Goal: Task Accomplishment & Management: Use online tool/utility

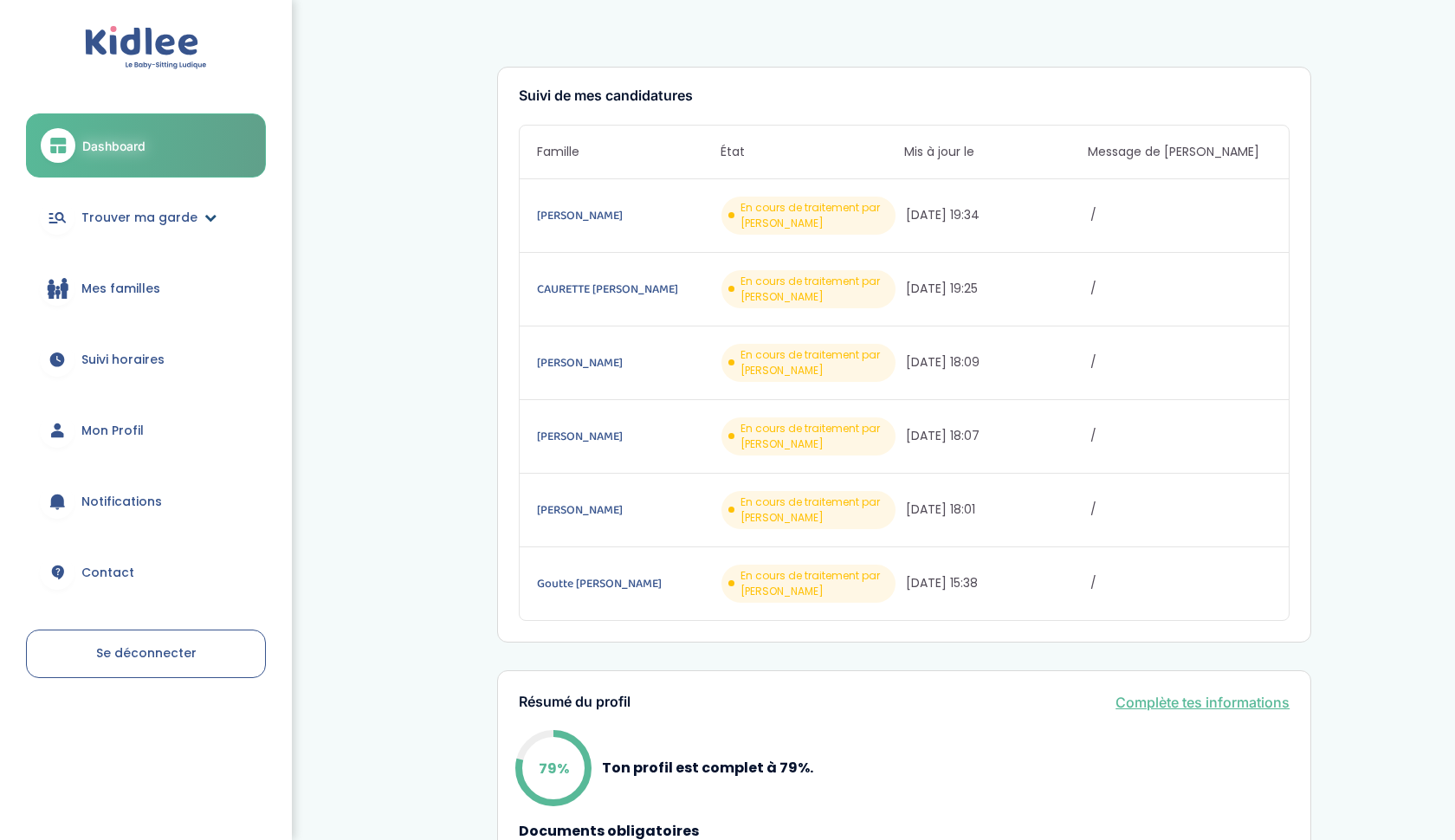
click at [116, 206] on link "Trouver ma garde" at bounding box center [146, 217] width 240 height 62
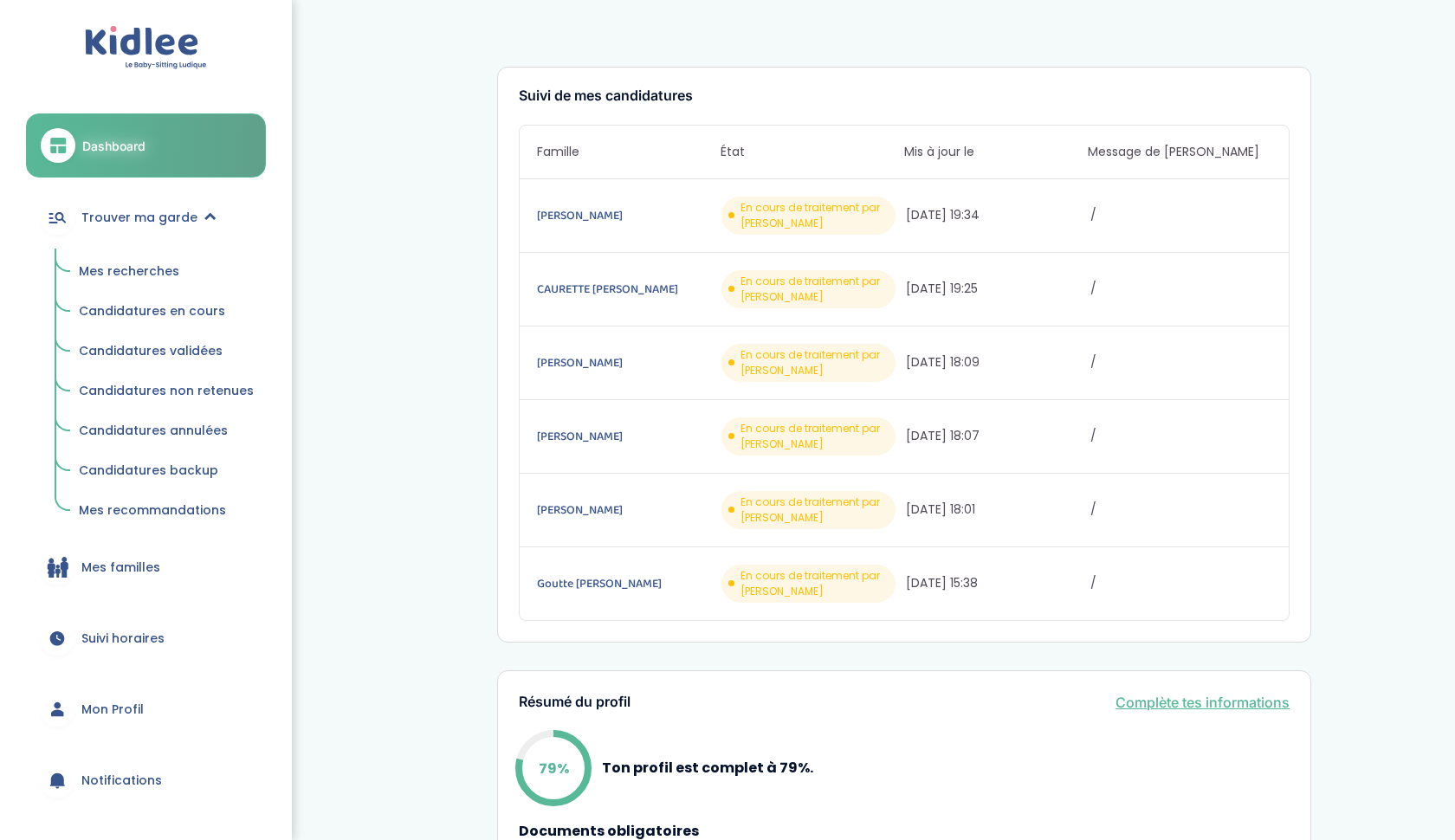
click at [120, 266] on span "Mes recherches" at bounding box center [129, 272] width 101 height 18
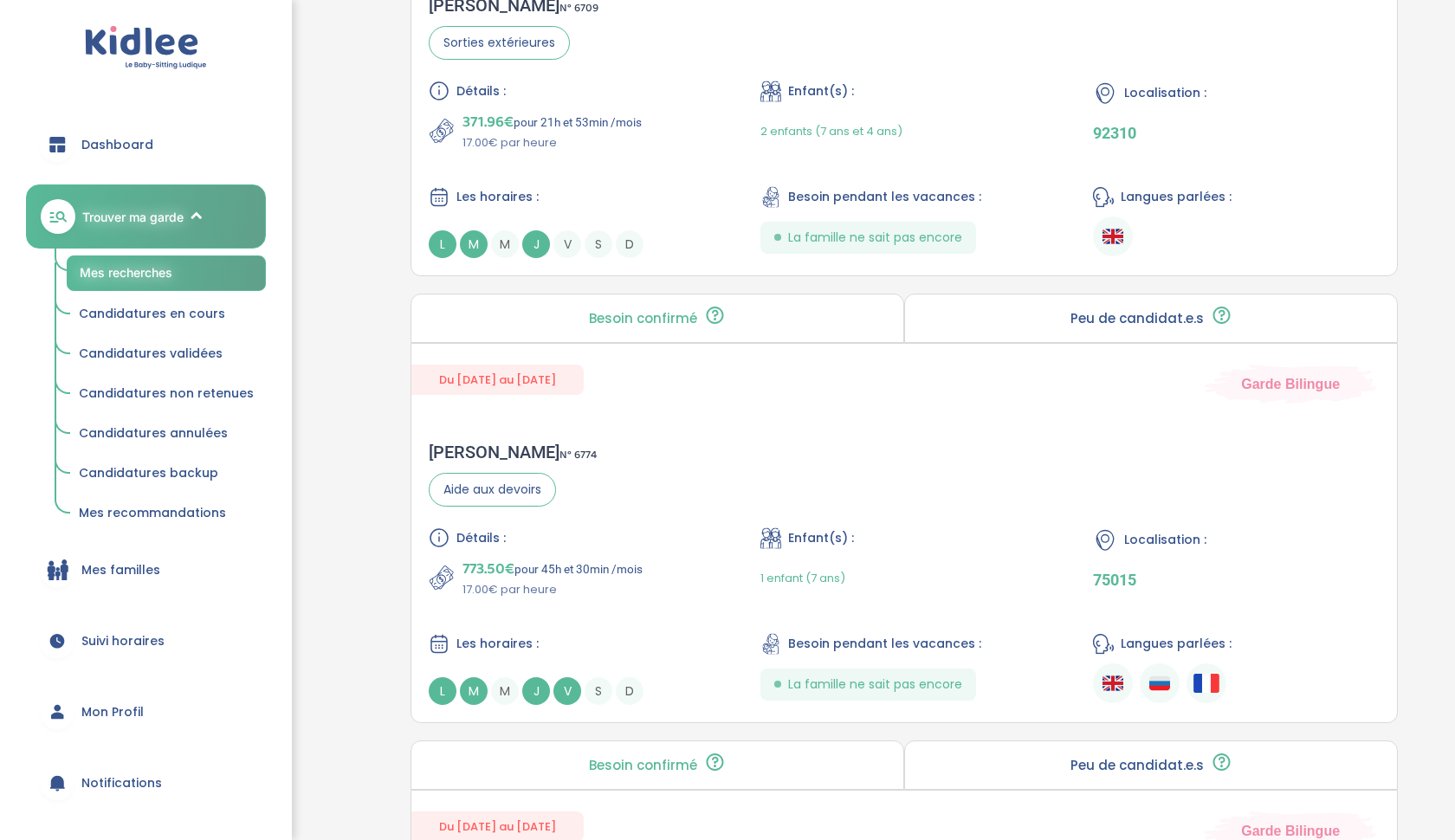
scroll to position [1770, 0]
click at [740, 641] on div "Détails : 773.50€ pour 45h et 30min /mois 17.00€ par heure Enfant(s) : 1 enfant…" at bounding box center [904, 614] width 951 height 178
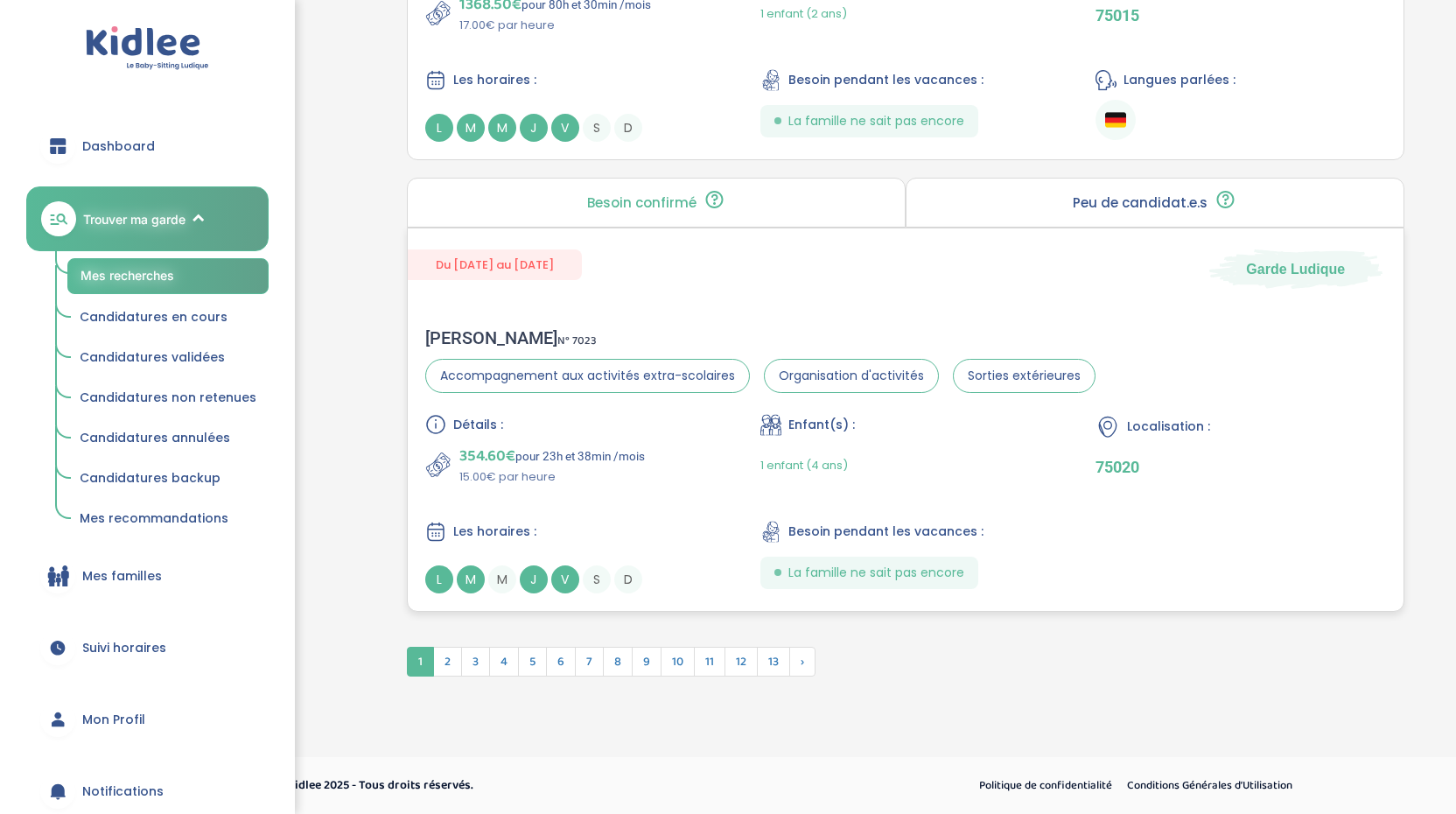
scroll to position [4569, 0]
click at [445, 664] on span "2" at bounding box center [447, 662] width 29 height 30
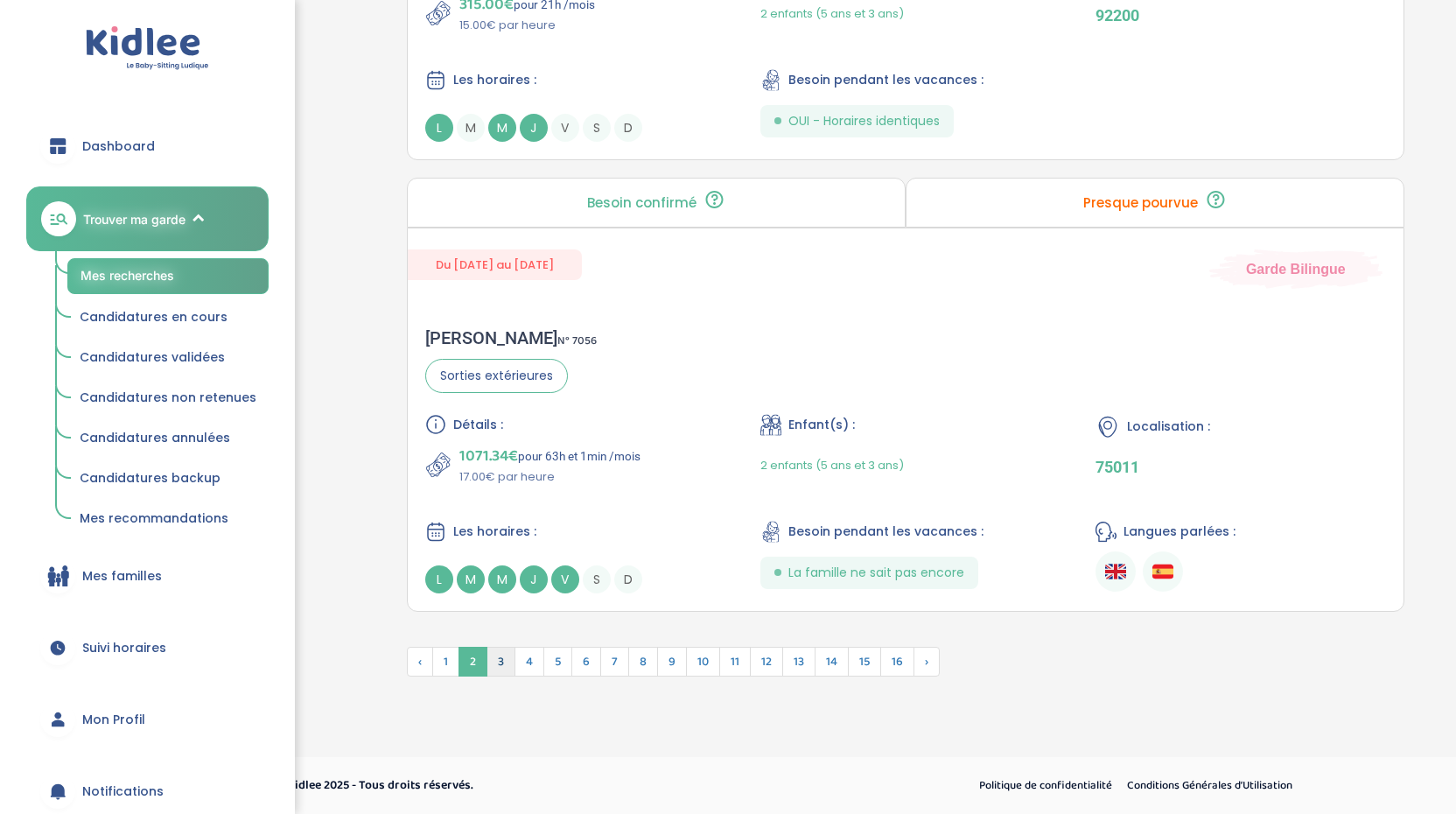
click at [507, 665] on span "3" at bounding box center [501, 662] width 29 height 30
